Goal: Task Accomplishment & Management: Complete application form

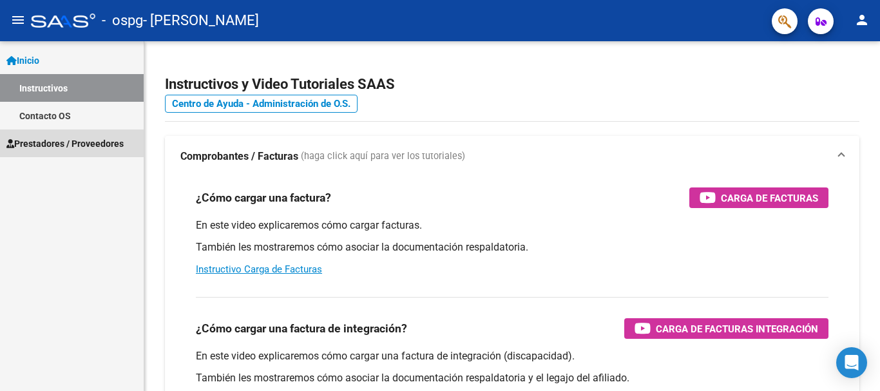
click at [51, 143] on span "Prestadores / Proveedores" at bounding box center [64, 144] width 117 height 14
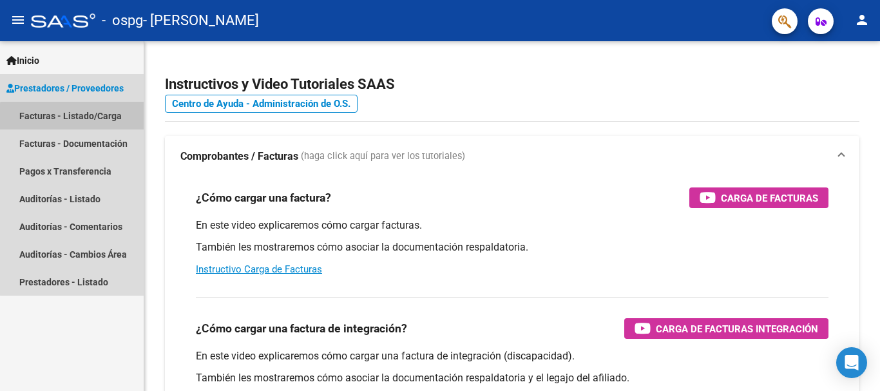
click at [88, 118] on link "Facturas - Listado/Carga" at bounding box center [72, 116] width 144 height 28
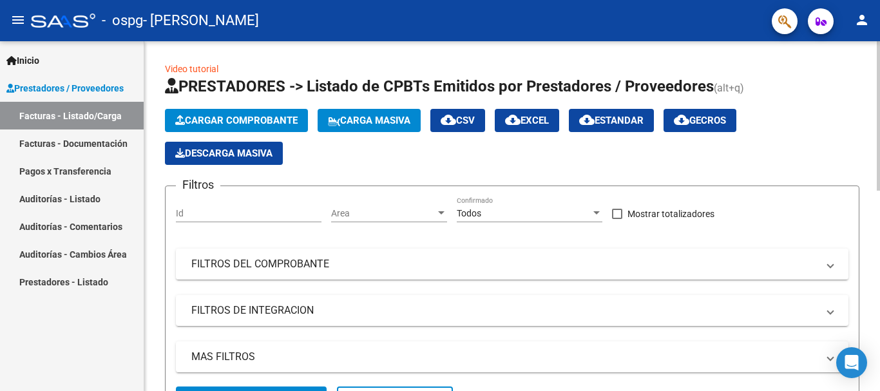
click at [268, 117] on span "Cargar Comprobante" at bounding box center [236, 121] width 122 height 12
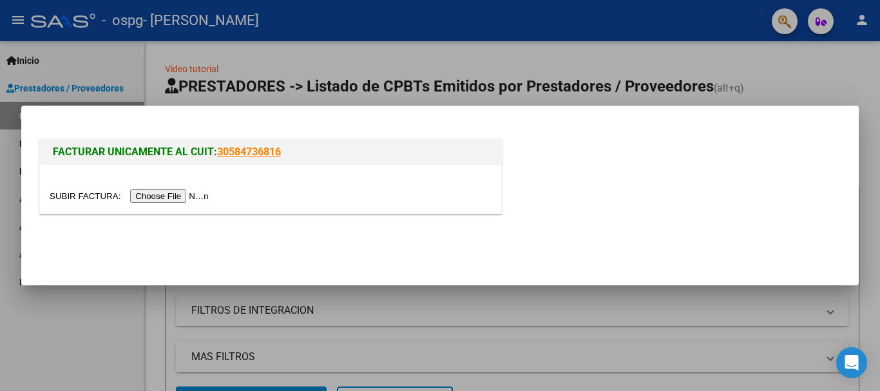
click at [166, 193] on input "file" at bounding box center [131, 196] width 163 height 14
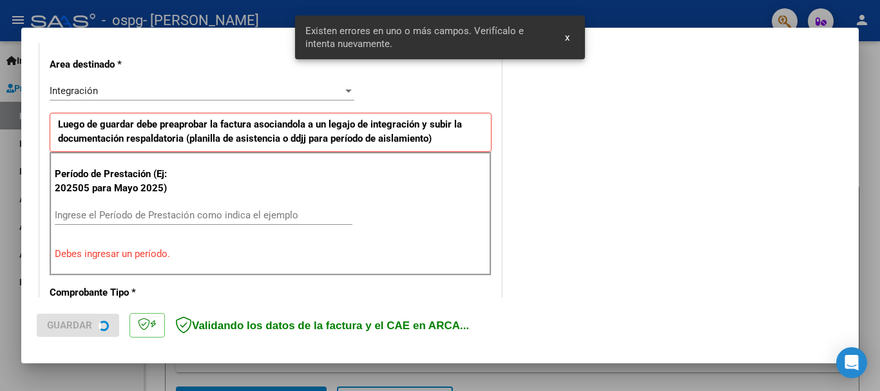
scroll to position [298, 0]
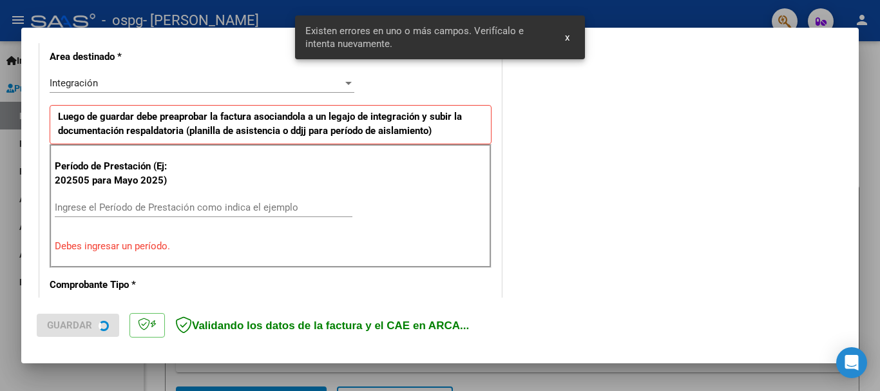
click at [192, 208] on input "Ingrese el Período de Prestación como indica el ejemplo" at bounding box center [204, 208] width 298 height 12
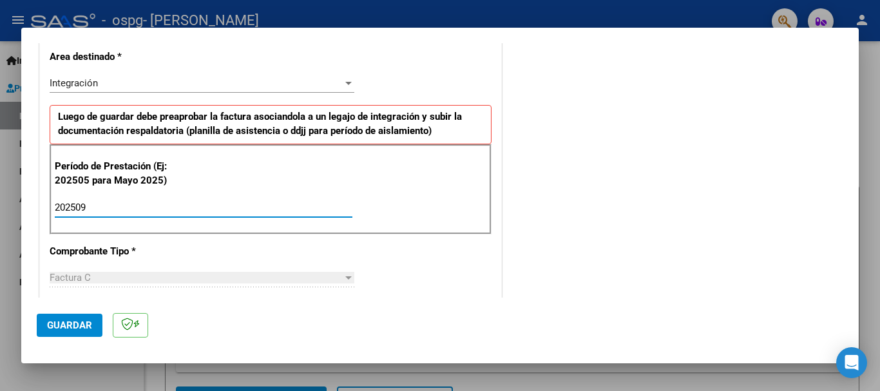
scroll to position [478, 0]
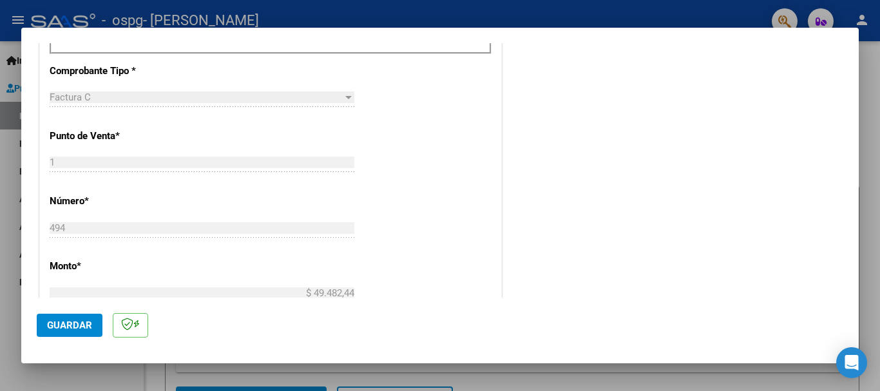
type input "202509"
click at [73, 328] on span "Guardar" at bounding box center [69, 326] width 45 height 12
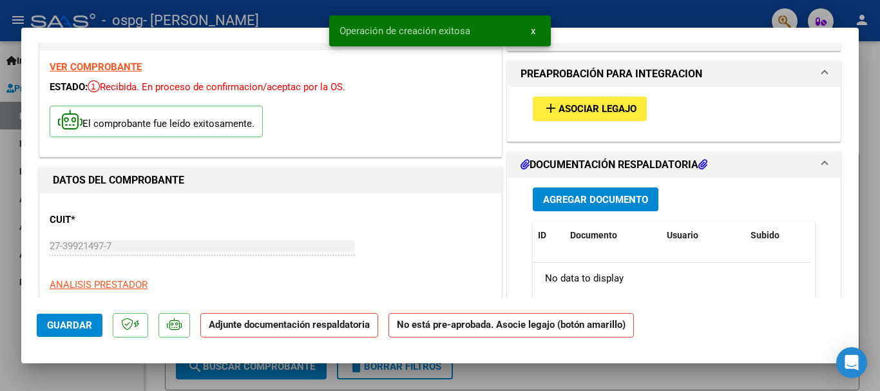
scroll to position [37, 0]
click at [589, 195] on span "Agregar Documento" at bounding box center [595, 199] width 105 height 12
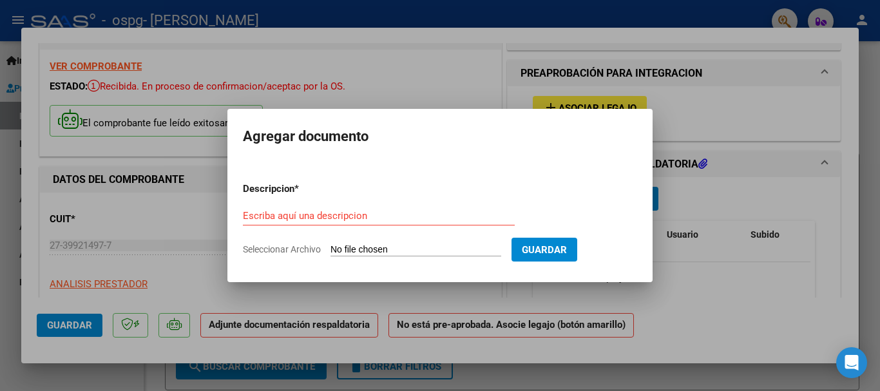
click at [372, 252] on input "Seleccionar Archivo" at bounding box center [416, 250] width 171 height 12
click at [297, 246] on span "Seleccionar Archivo" at bounding box center [282, 249] width 78 height 10
click at [331, 246] on input "Seleccionar Archivo" at bounding box center [416, 250] width 171 height 12
type input "C:\fakepath\Lelio Psp Planilla Sept.pdf"
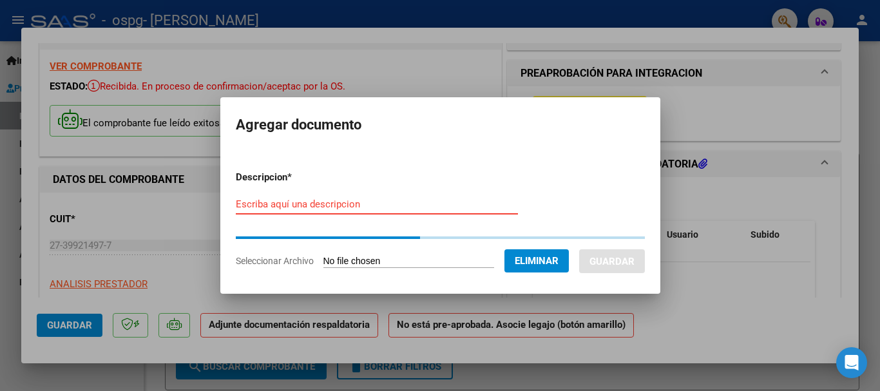
click at [262, 204] on input "Escriba aquí una descripcion" at bounding box center [377, 204] width 282 height 12
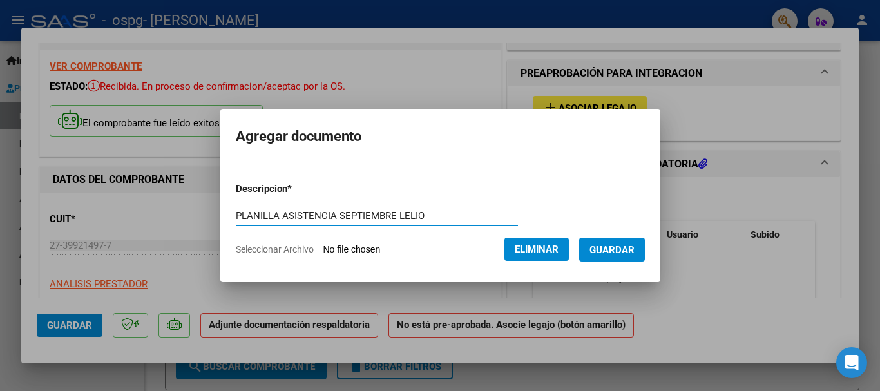
type input "PLANILLA ASISTENCIA SEPTIEMBRE LELIO"
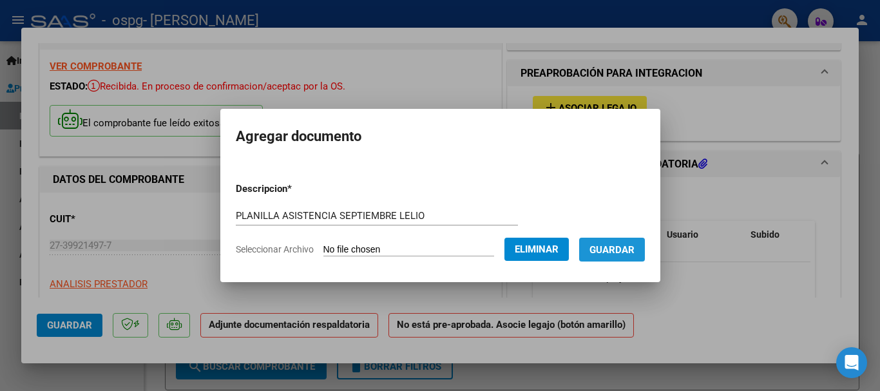
click at [635, 248] on span "Guardar" at bounding box center [612, 250] width 45 height 12
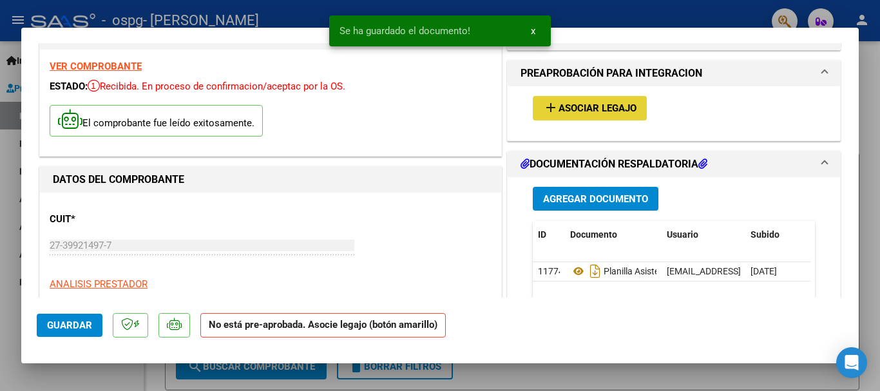
click at [612, 109] on span "Asociar Legajo" at bounding box center [598, 109] width 78 height 12
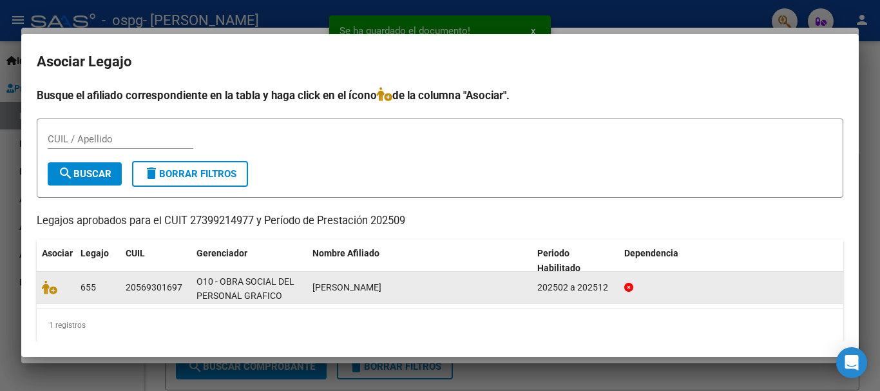
click at [41, 285] on datatable-body-cell at bounding box center [56, 288] width 39 height 32
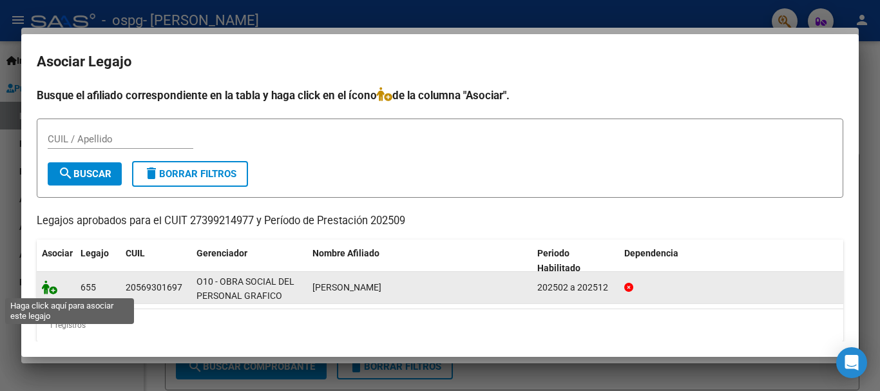
click at [50, 285] on icon at bounding box center [49, 287] width 15 height 14
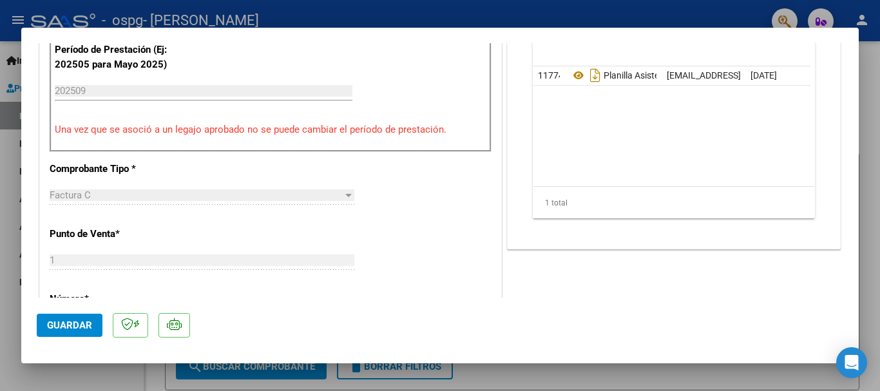
scroll to position [400, 0]
click at [84, 325] on span "Guardar" at bounding box center [69, 326] width 45 height 12
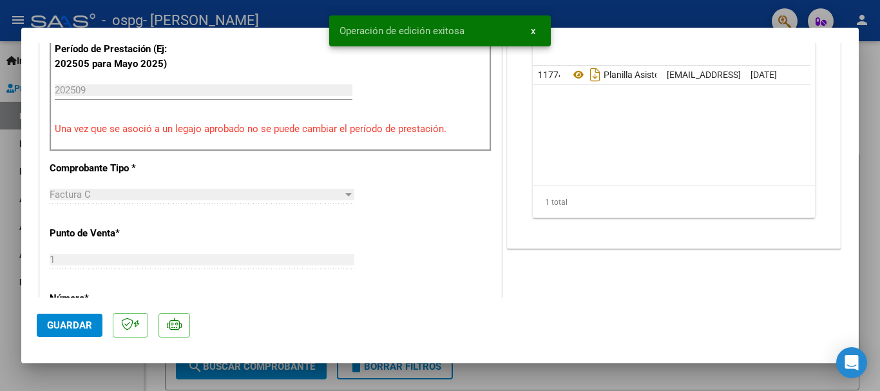
click at [575, 374] on div at bounding box center [440, 195] width 880 height 391
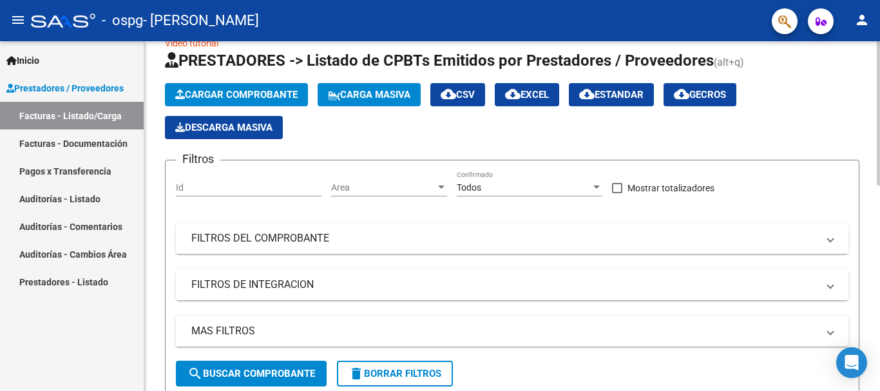
scroll to position [0, 0]
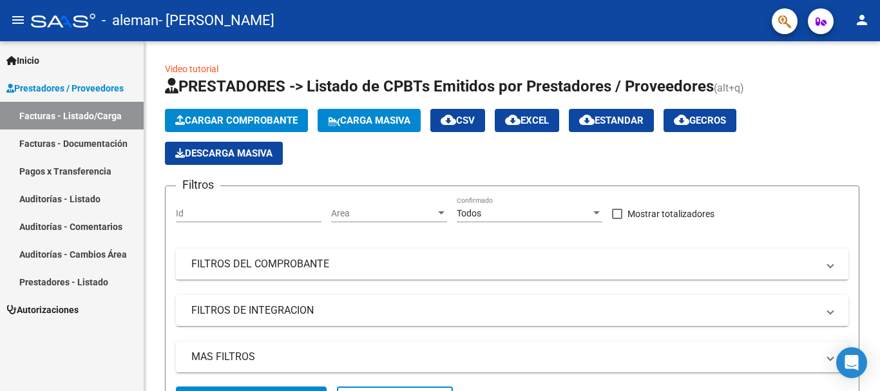
scroll to position [339, 0]
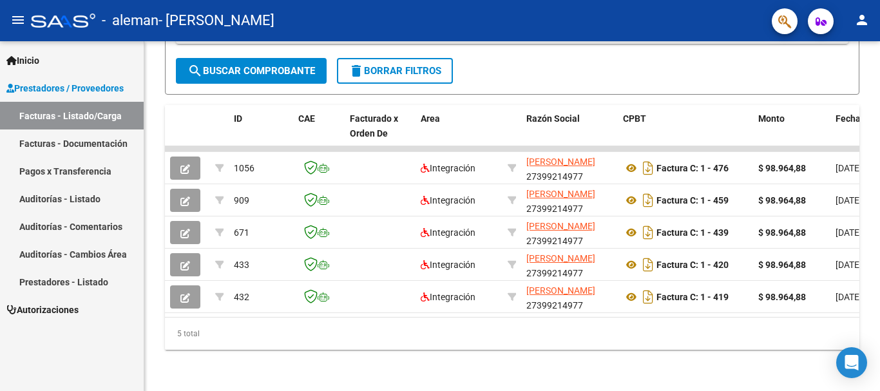
click at [452, 249] on datatable-body-cell "Integración" at bounding box center [459, 265] width 87 height 32
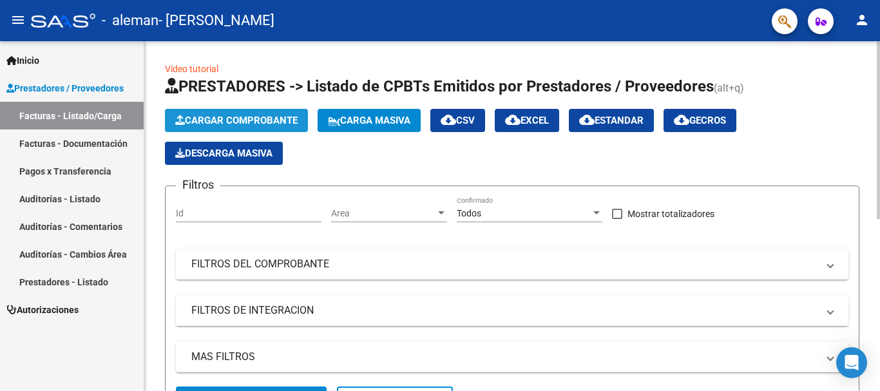
click at [285, 113] on button "Cargar Comprobante" at bounding box center [236, 120] width 143 height 23
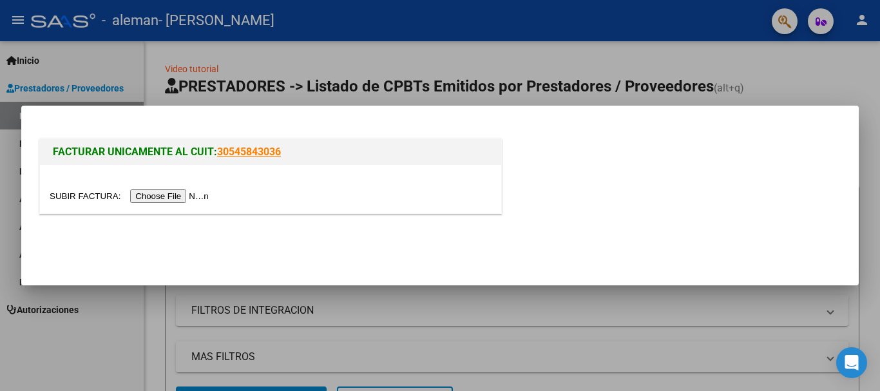
click at [173, 195] on input "file" at bounding box center [131, 196] width 163 height 14
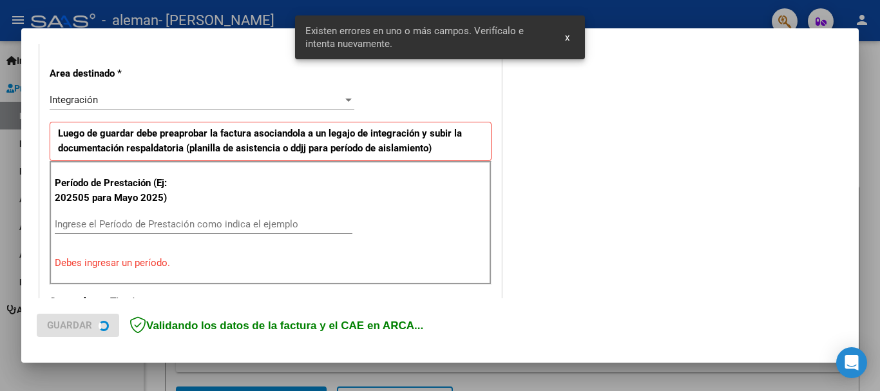
scroll to position [298, 0]
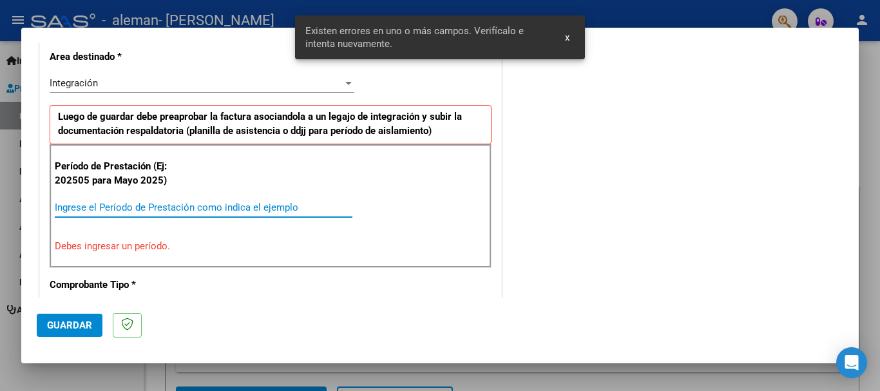
click at [93, 211] on input "Ingrese el Período de Prestación como indica el ejemplo" at bounding box center [204, 208] width 298 height 12
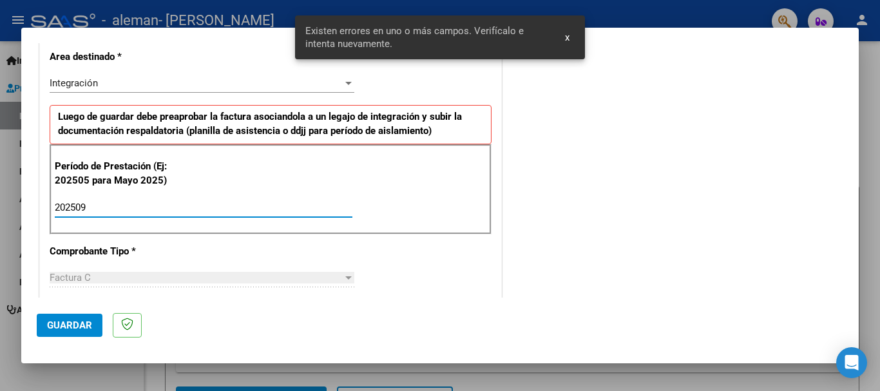
type input "202509"
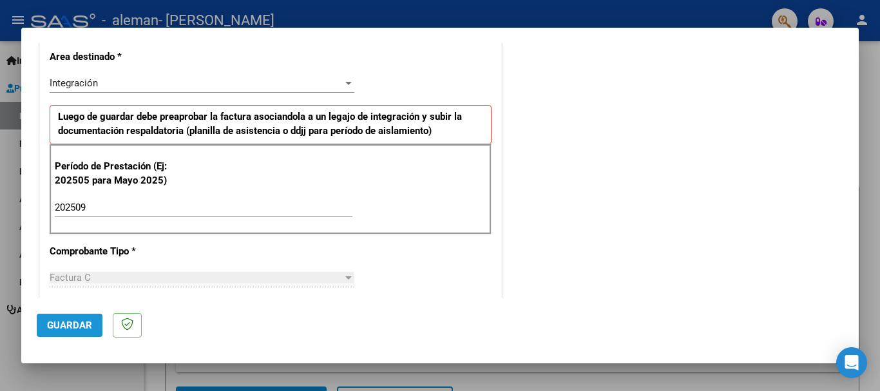
click at [59, 322] on span "Guardar" at bounding box center [69, 326] width 45 height 12
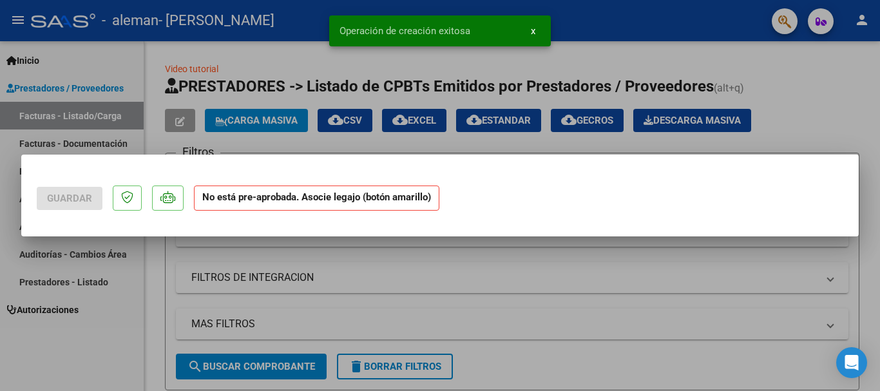
scroll to position [0, 0]
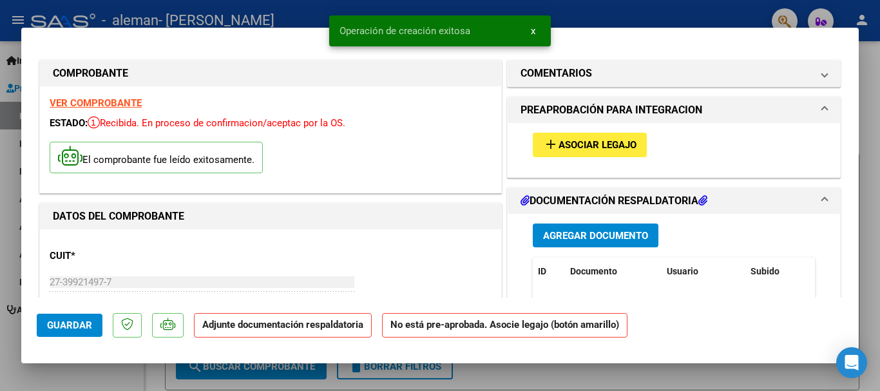
click at [552, 152] on button "add Asociar Legajo" at bounding box center [590, 145] width 114 height 24
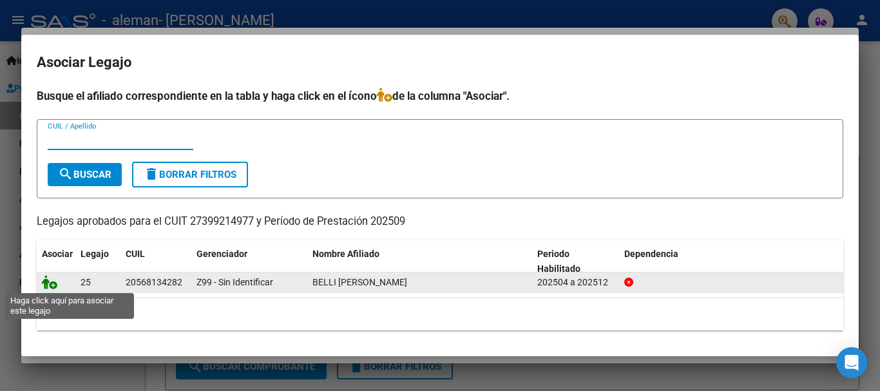
click at [48, 281] on icon at bounding box center [49, 282] width 15 height 14
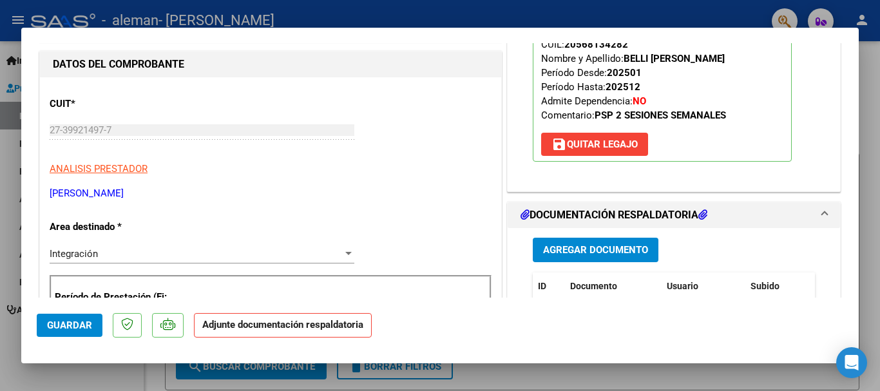
scroll to position [262, 0]
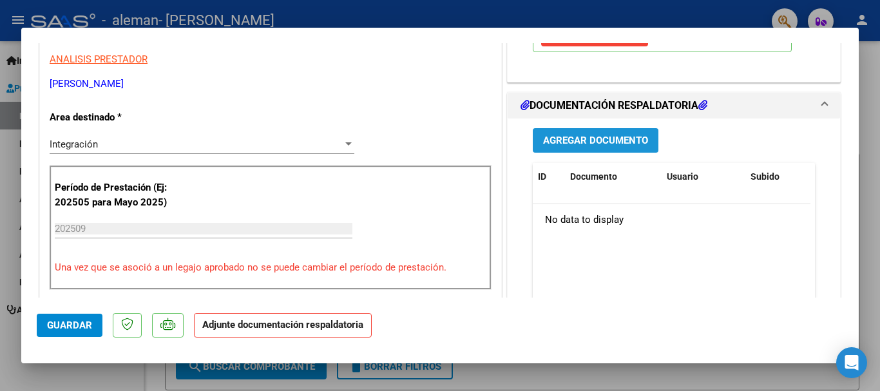
click at [601, 135] on span "Agregar Documento" at bounding box center [595, 141] width 105 height 12
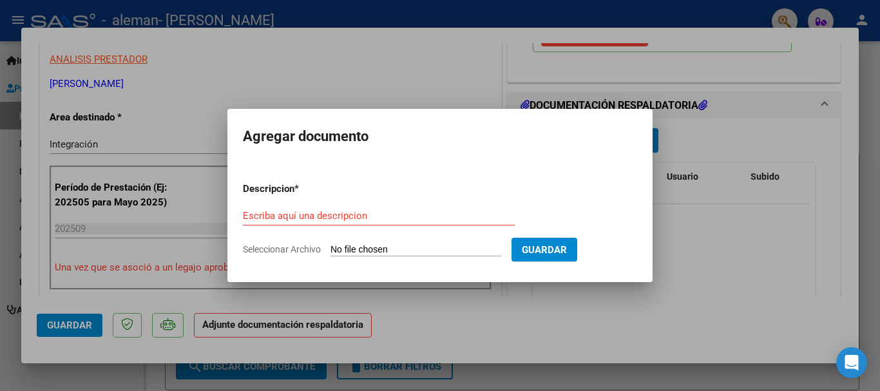
click at [286, 248] on span "Seleccionar Archivo" at bounding box center [282, 249] width 78 height 10
click at [331, 248] on input "Seleccionar Archivo" at bounding box center [416, 250] width 171 height 12
type input "C:\fakepath\Belli Psp Planilla Sept.pdf"
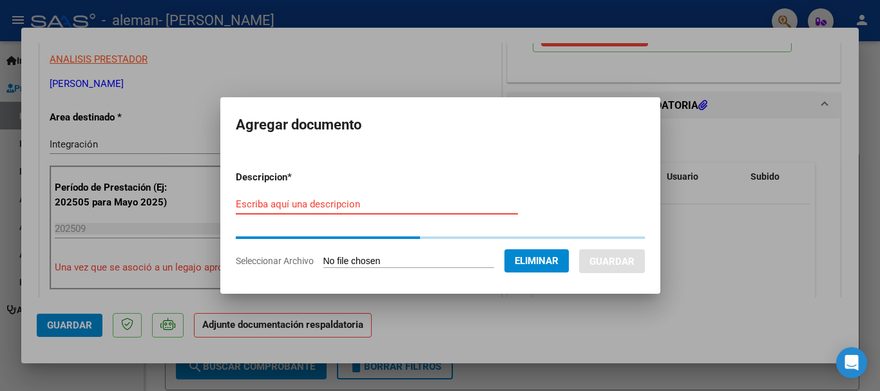
click at [309, 202] on input "Escriba aquí una descripcion" at bounding box center [377, 204] width 282 height 12
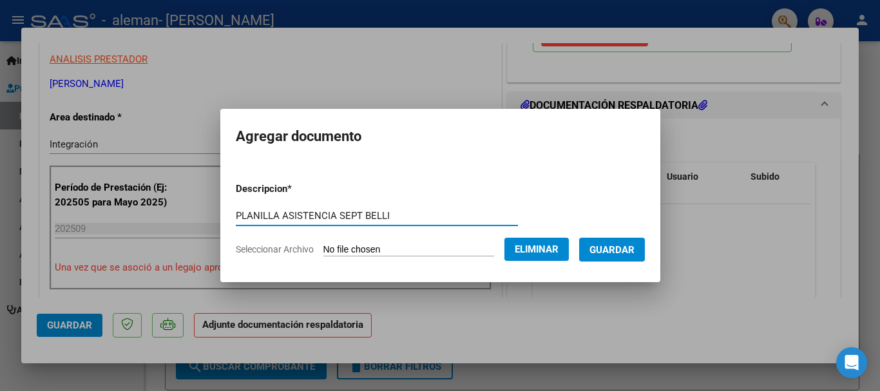
type input "PLANILLA ASISTENCIA SEPT BELLI"
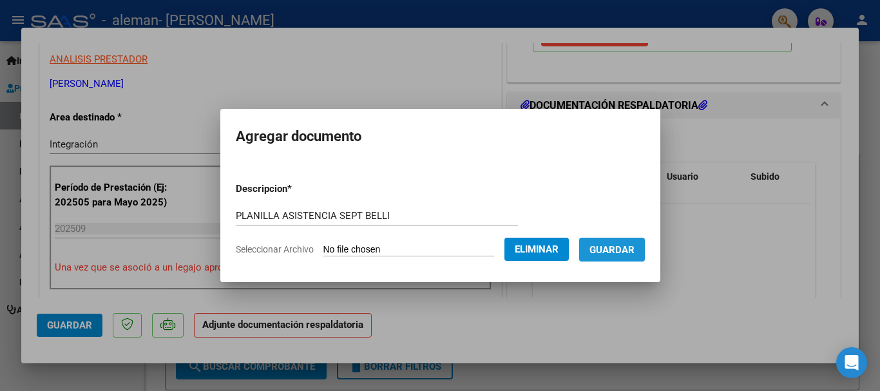
click at [626, 238] on button "Guardar" at bounding box center [612, 250] width 66 height 24
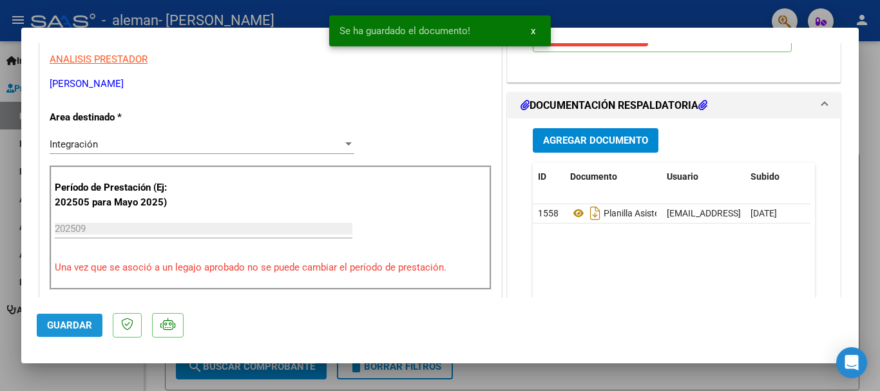
click at [65, 318] on button "Guardar" at bounding box center [70, 325] width 66 height 23
click at [862, 258] on div at bounding box center [440, 195] width 880 height 391
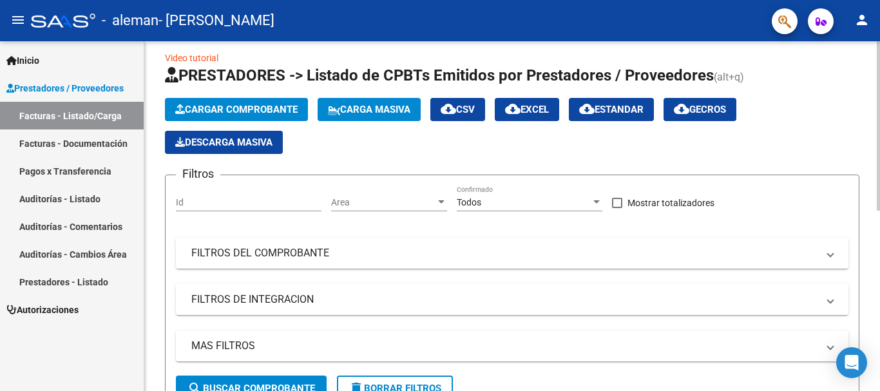
scroll to position [0, 0]
